Goal: Task Accomplishment & Management: Manage account settings

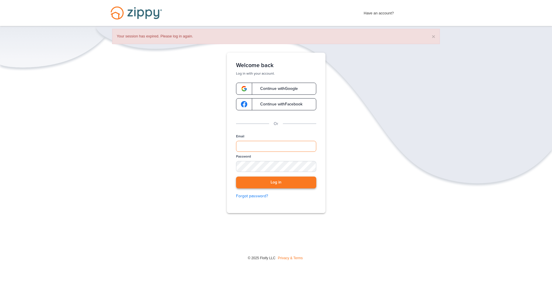
type input "**********"
click at [284, 183] on button "Log in" at bounding box center [276, 182] width 80 height 12
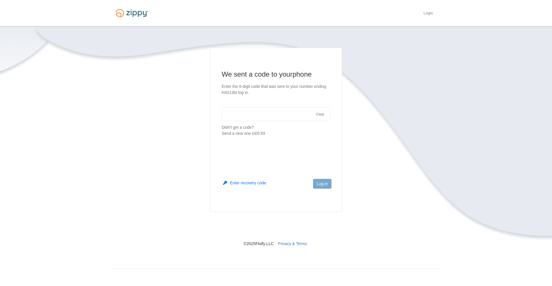
click at [261, 115] on input "text" at bounding box center [276, 114] width 109 height 14
type input "******"
